Goal: Check status: Check status

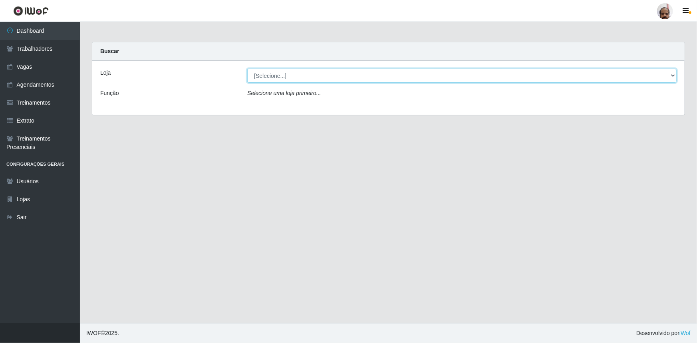
click at [278, 74] on select "[Selecione...] Mar Vermelho - Loja 05" at bounding box center [462, 76] width 430 height 14
select select "252"
click at [247, 69] on select "[Selecione...] Mar Vermelho - Loja 05" at bounding box center [462, 76] width 430 height 14
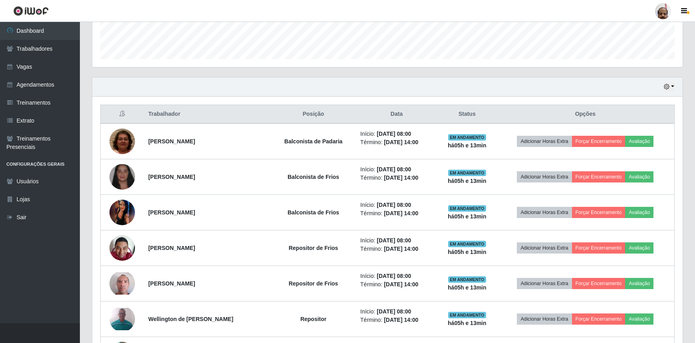
scroll to position [145, 0]
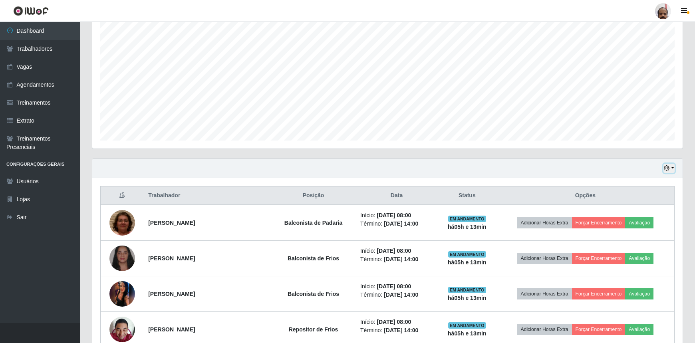
click at [673, 167] on button "button" at bounding box center [669, 168] width 11 height 9
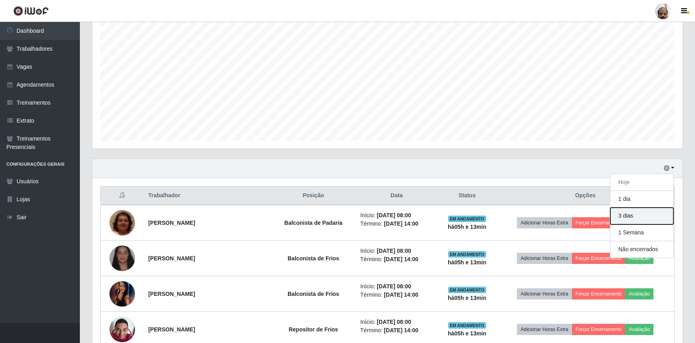
click at [640, 215] on button "3 dias" at bounding box center [642, 216] width 63 height 17
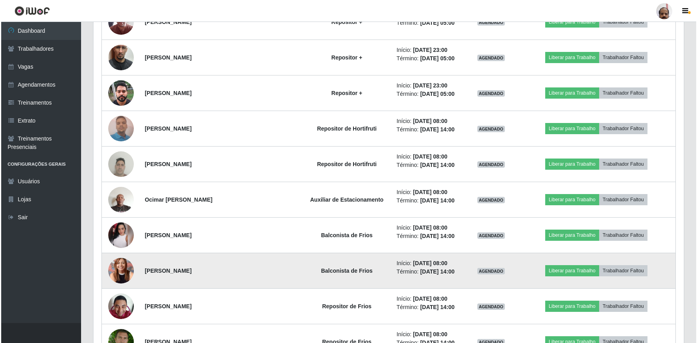
scroll to position [1562, 0]
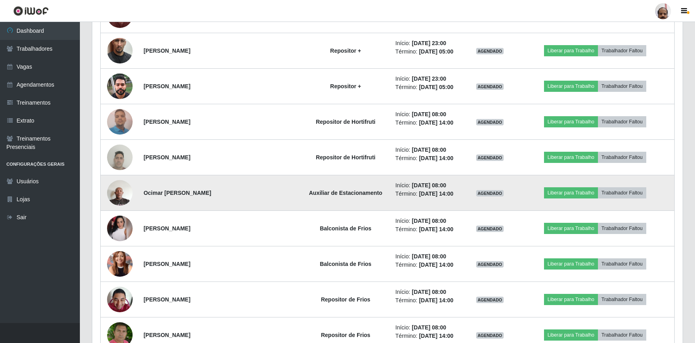
click at [126, 189] on img at bounding box center [120, 193] width 26 height 34
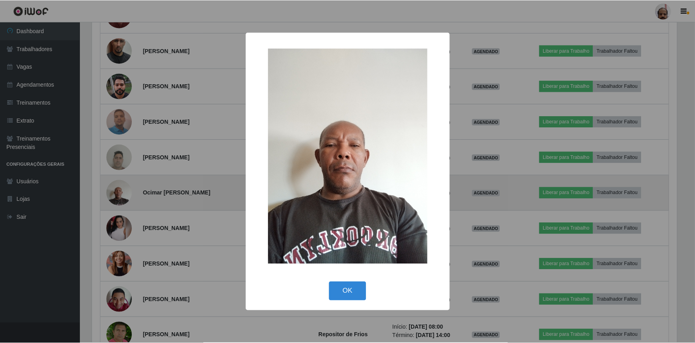
scroll to position [166, 587]
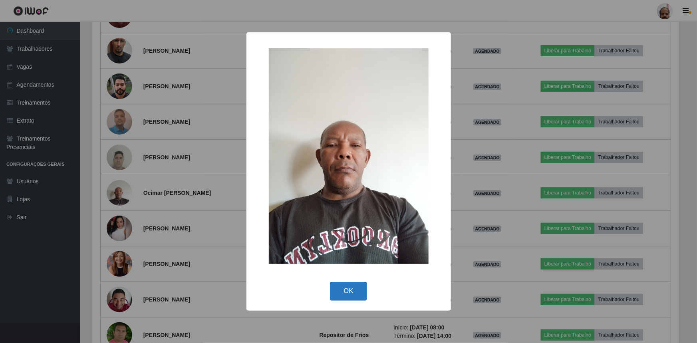
click at [354, 293] on button "OK" at bounding box center [348, 291] width 37 height 19
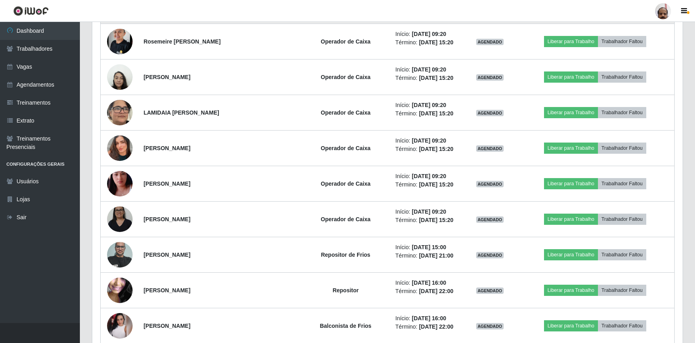
scroll to position [2070, 0]
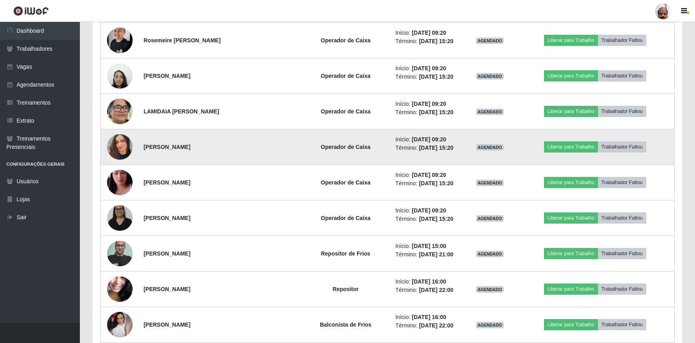
click at [123, 141] on img at bounding box center [120, 147] width 26 height 46
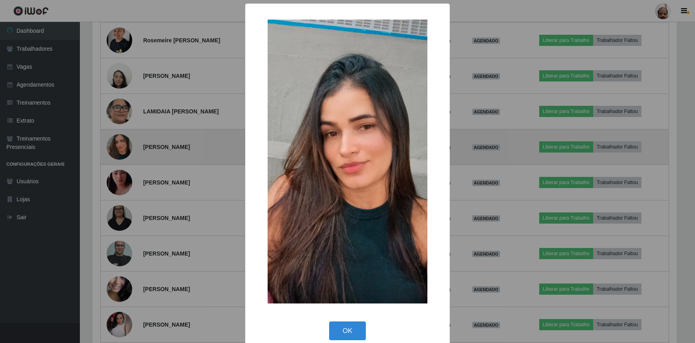
scroll to position [166, 587]
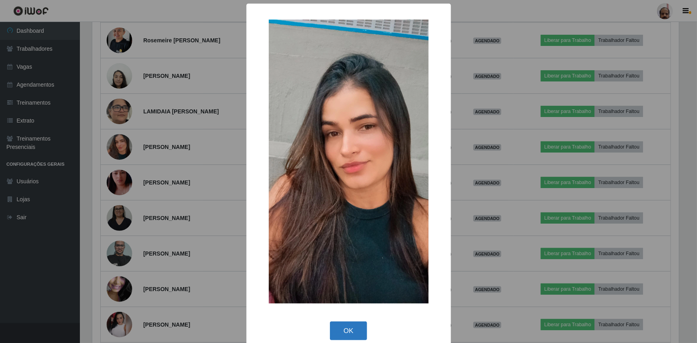
click at [342, 328] on button "OK" at bounding box center [348, 331] width 37 height 19
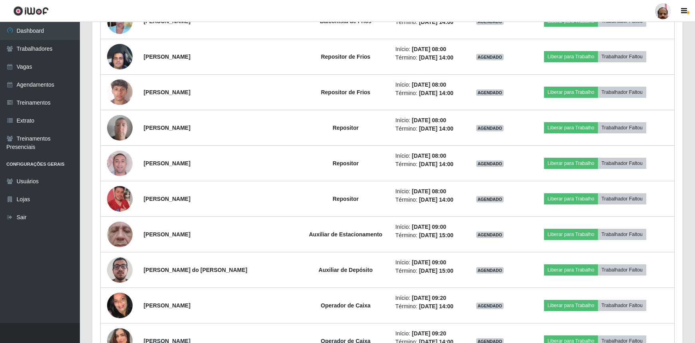
scroll to position [5086, 0]
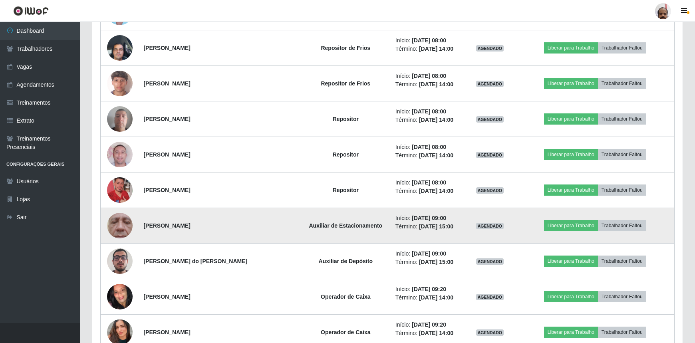
click at [124, 221] on img at bounding box center [120, 225] width 26 height 57
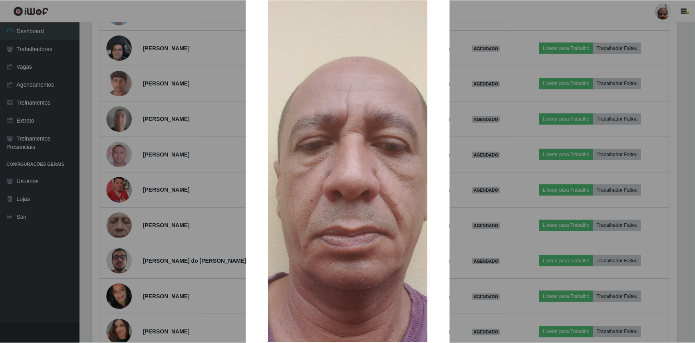
scroll to position [82, 0]
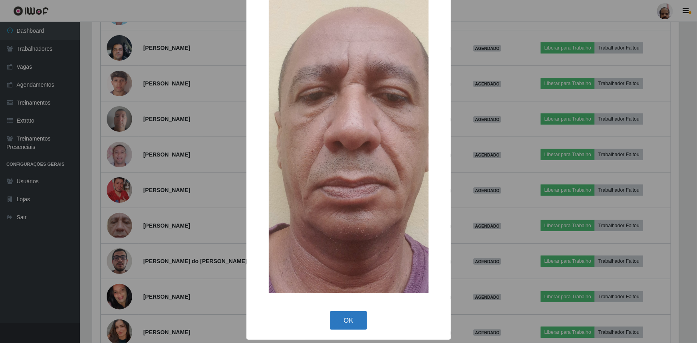
click at [342, 316] on button "OK" at bounding box center [348, 320] width 37 height 19
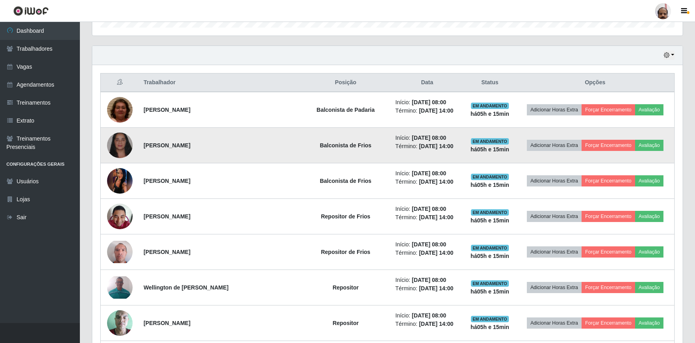
scroll to position [159, 0]
